Goal: Task Accomplishment & Management: Manage account settings

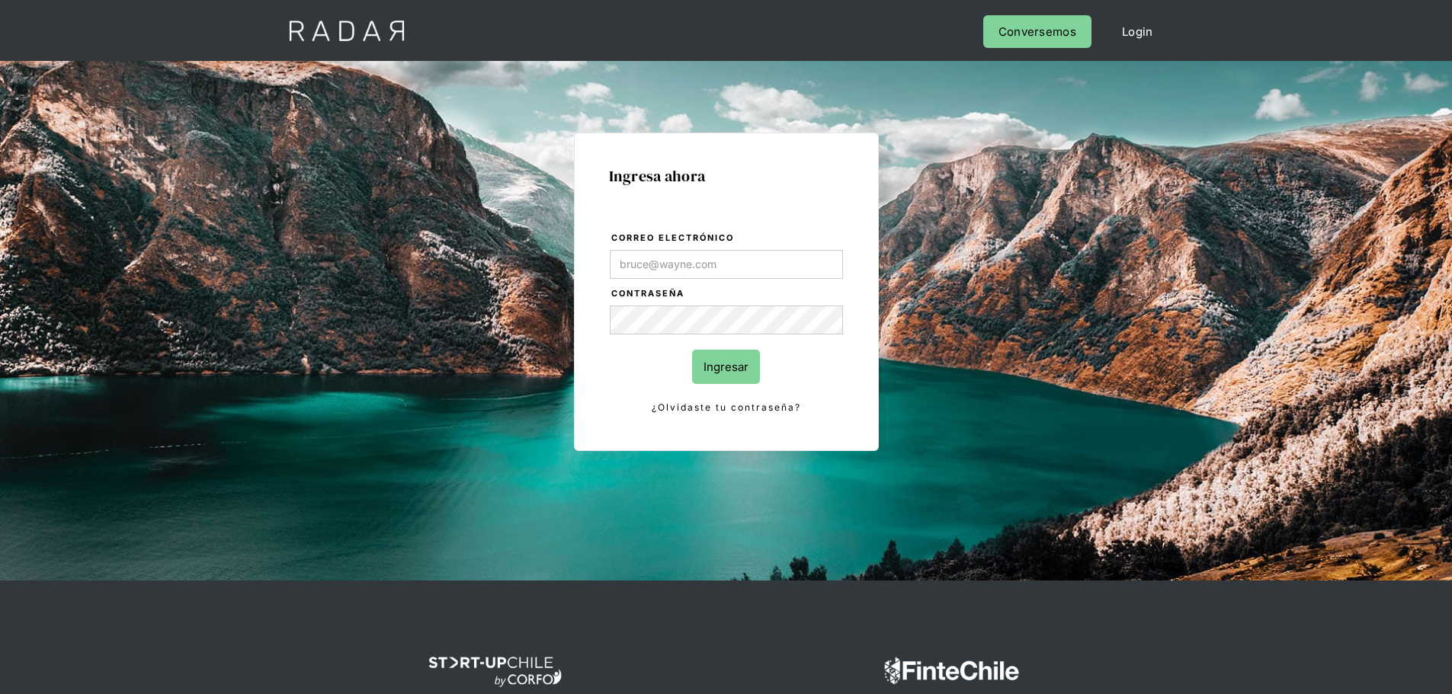
click at [702, 261] on input "Correo electrónico" at bounding box center [726, 264] width 233 height 29
click at [714, 255] on input "Correo electrónico" at bounding box center [726, 264] width 233 height 29
click at [732, 246] on form "Correo electrónico Contraseña Ingresar ¿Olvidaste tu contraseña?" at bounding box center [726, 323] width 235 height 186
click at [733, 253] on input "Correo electrónico" at bounding box center [726, 264] width 233 height 29
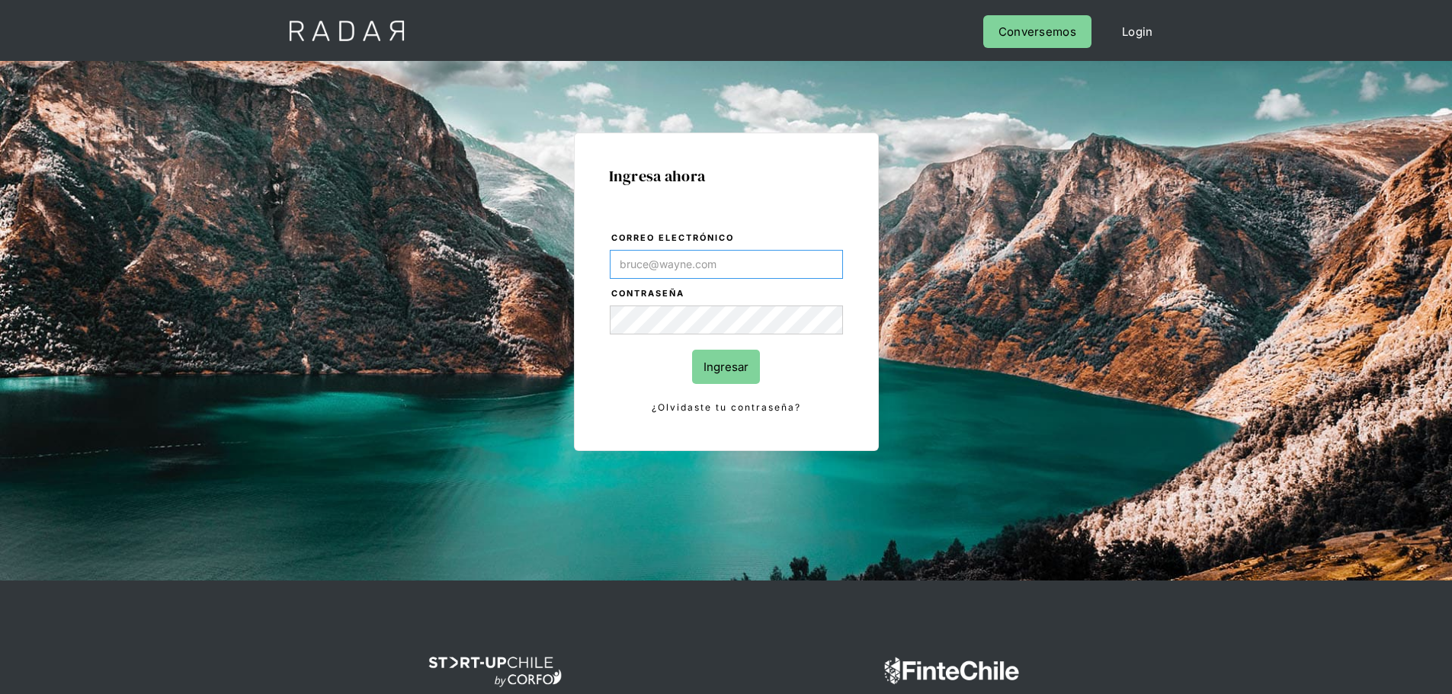
type input "[PERSON_NAME][EMAIL_ADDRESS][PERSON_NAME][DOMAIN_NAME]"
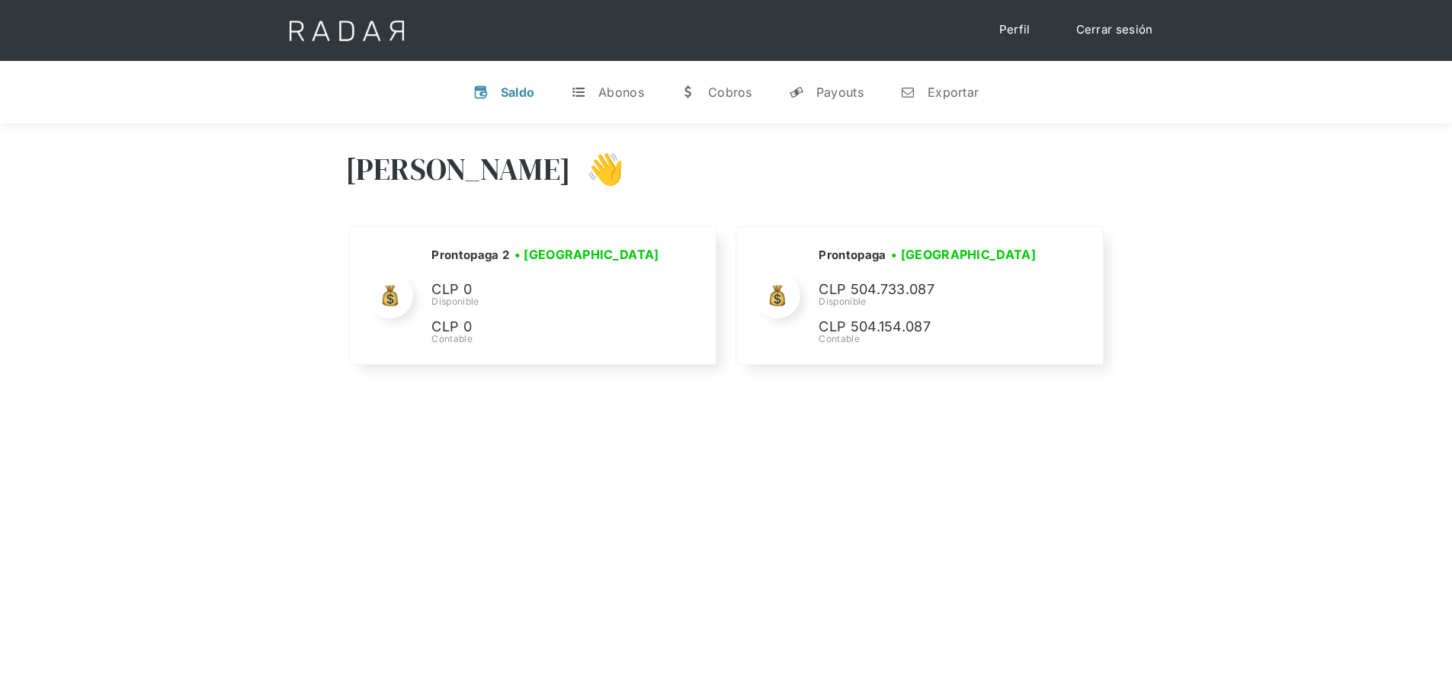
click at [957, 365] on div "Nombre de la empresa • [GEOGRAPHIC_DATA] • Desconectada N/A Disponible N/A Cont…" at bounding box center [726, 305] width 762 height 159
